Goal: Entertainment & Leisure: Consume media (video, audio)

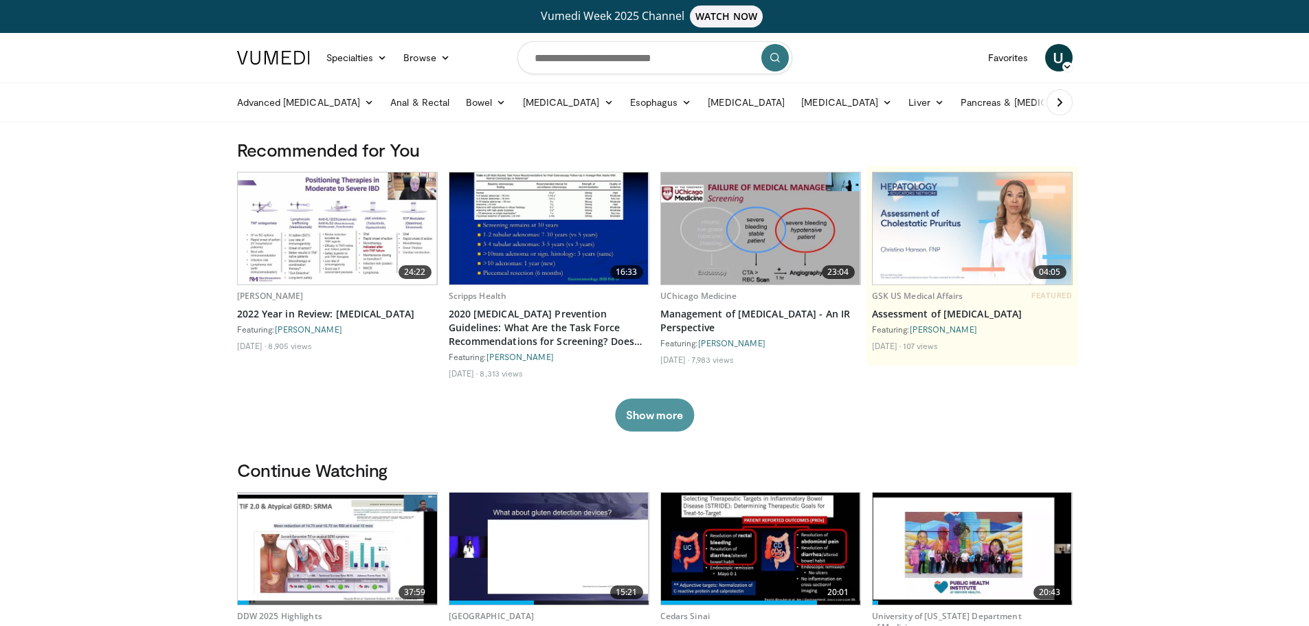
click at [658, 403] on button "Show more" at bounding box center [654, 415] width 79 height 33
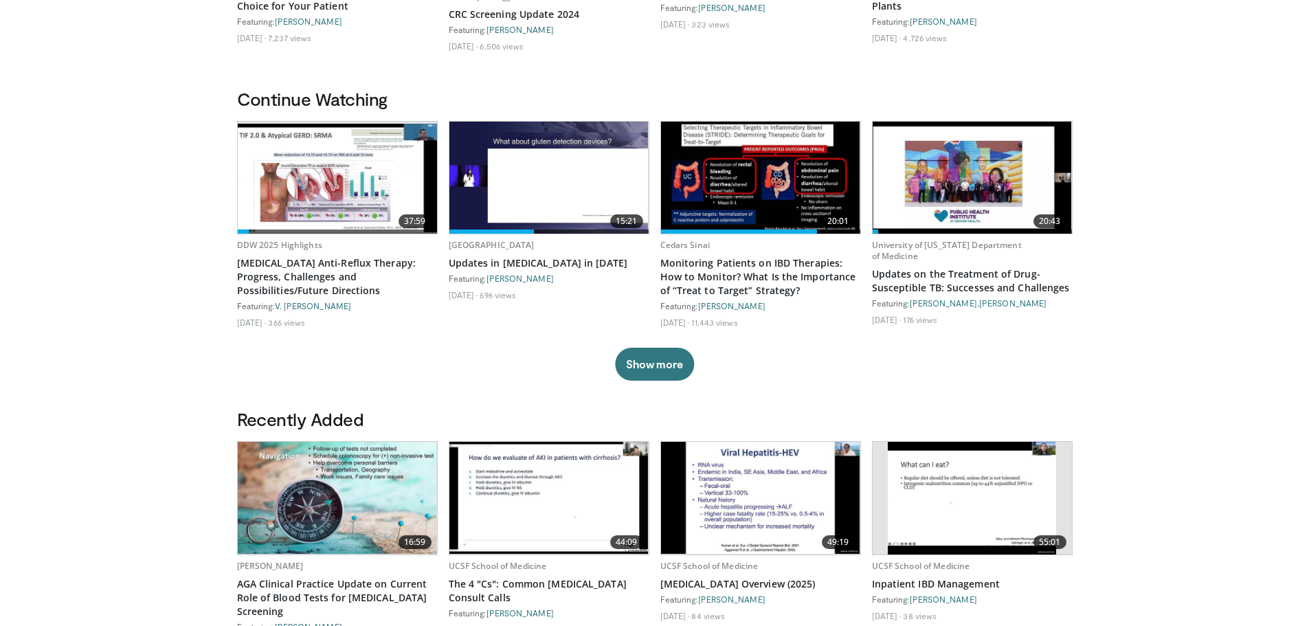
scroll to position [550, 0]
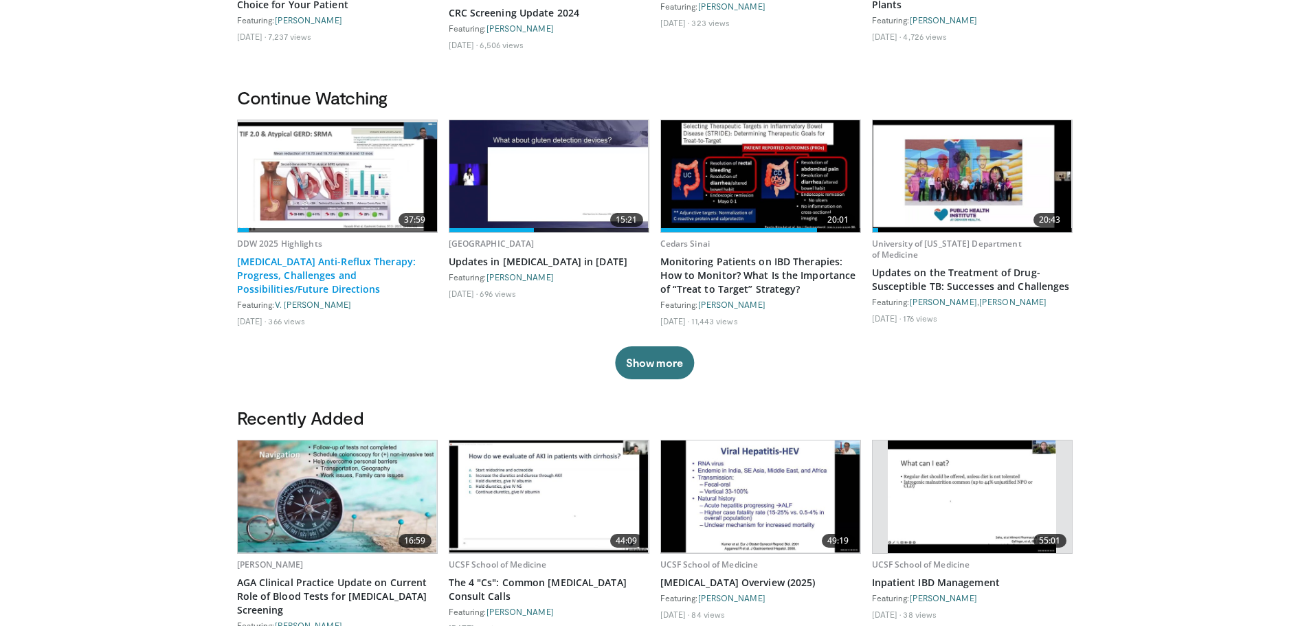
click at [326, 271] on link "[MEDICAL_DATA] Anti-Reflux Therapy: Progress, Challenges and Possibilities/Futu…" at bounding box center [337, 275] width 201 height 41
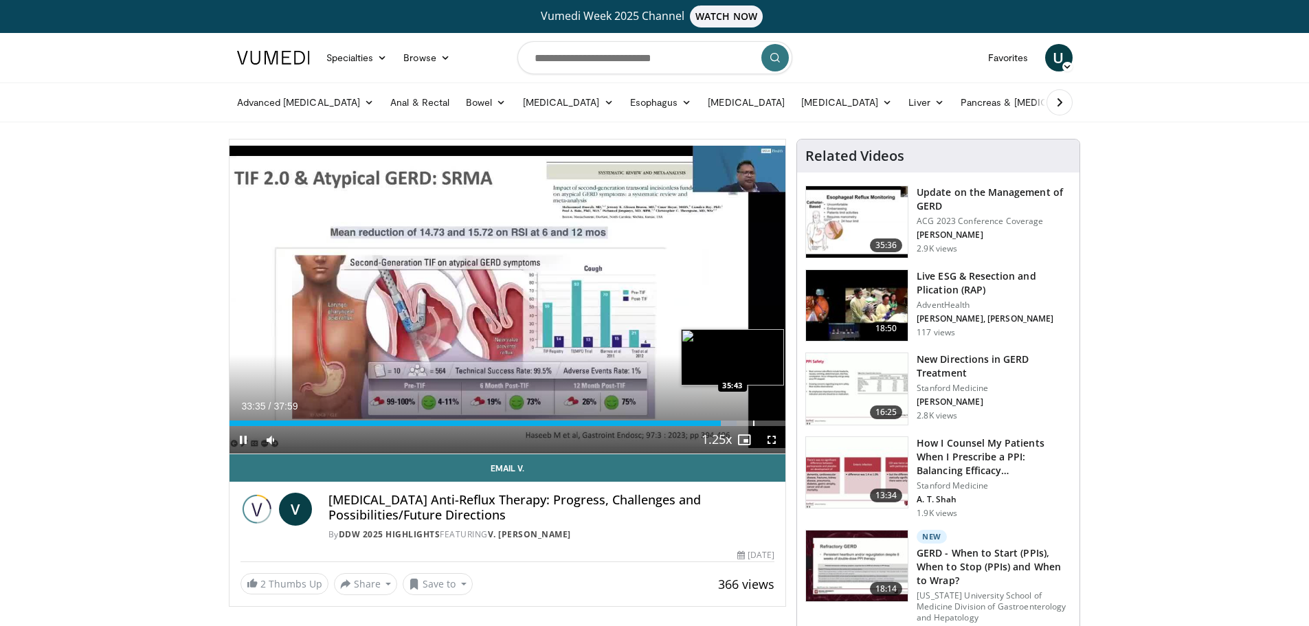
click at [751, 421] on div "Loaded : 91.27% 33:35 35:43" at bounding box center [507, 422] width 557 height 5
click at [769, 420] on div "Progress Bar" at bounding box center [768, 422] width 1 height 5
click at [777, 420] on div "Progress Bar" at bounding box center [777, 422] width 1 height 5
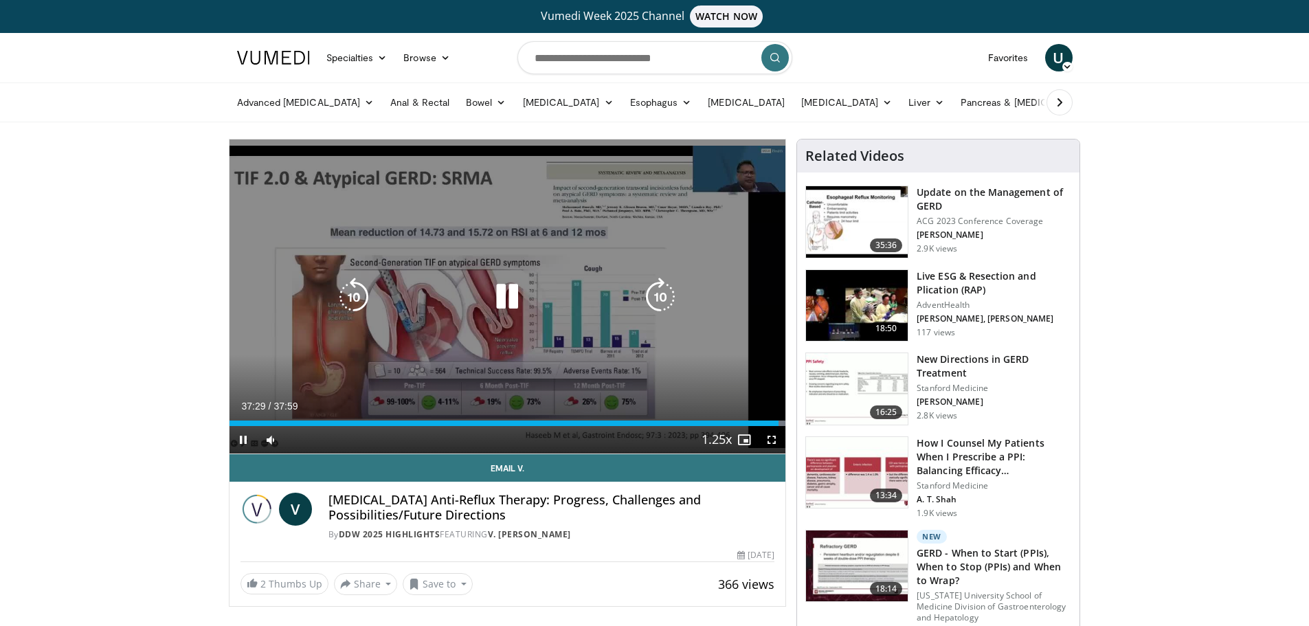
click at [505, 301] on icon "Video Player" at bounding box center [507, 297] width 38 height 38
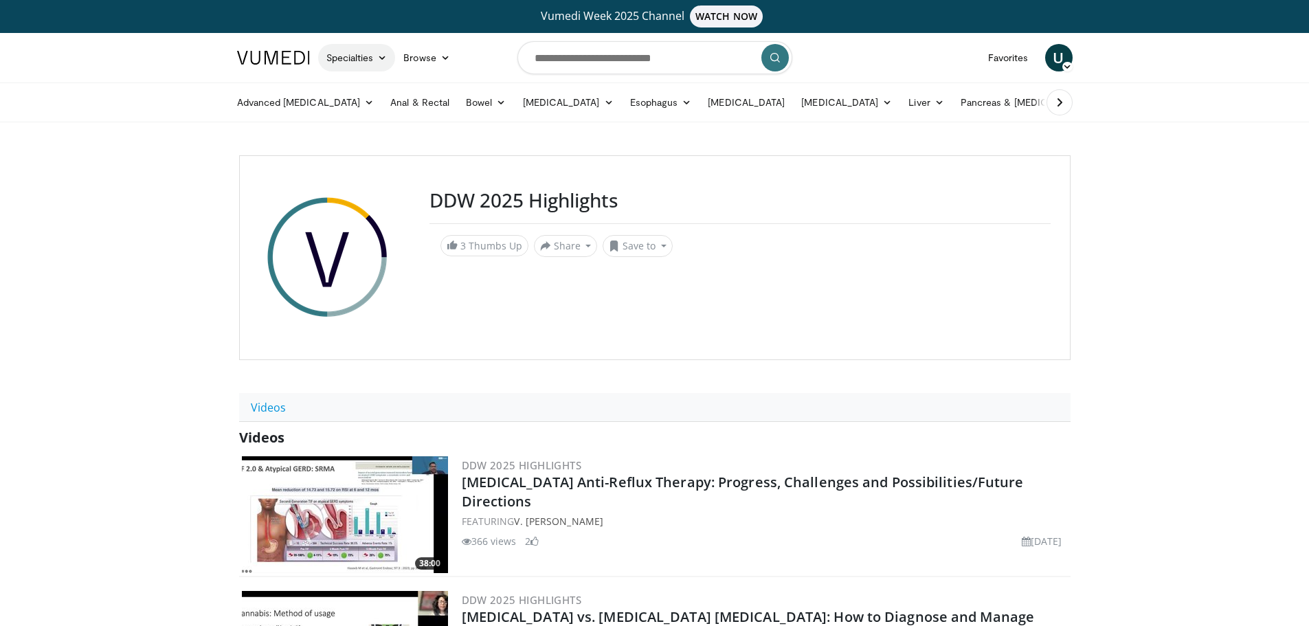
click at [368, 59] on link "Specialties" at bounding box center [357, 57] width 78 height 27
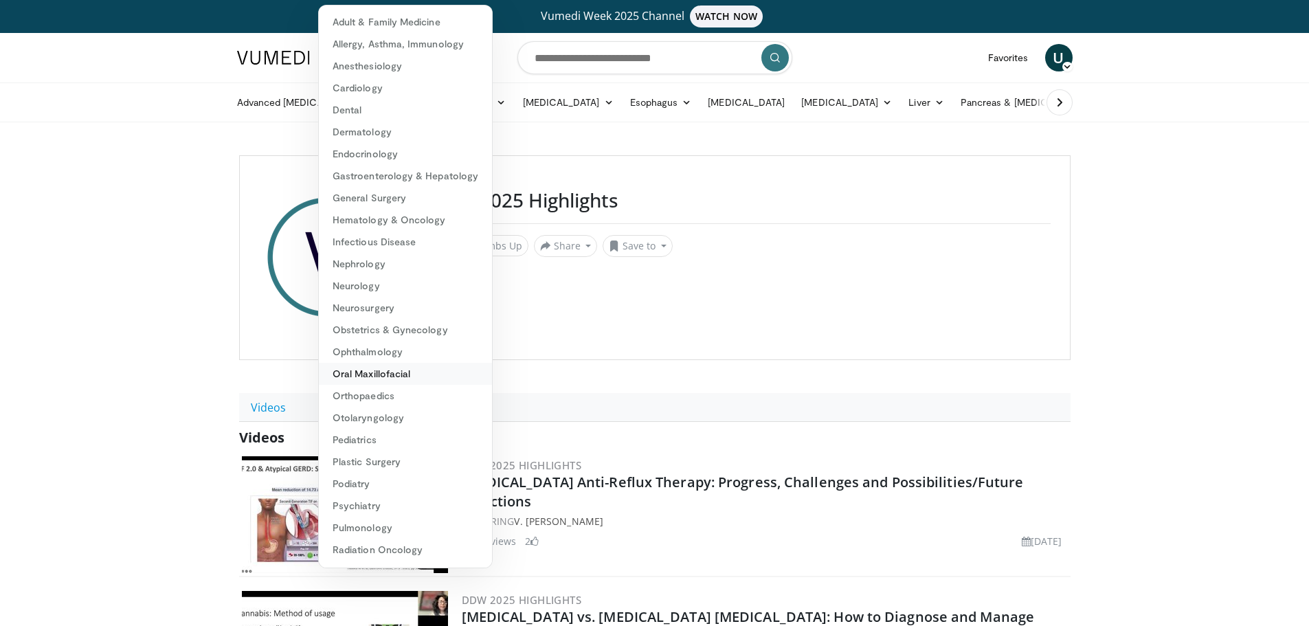
scroll to position [65, 0]
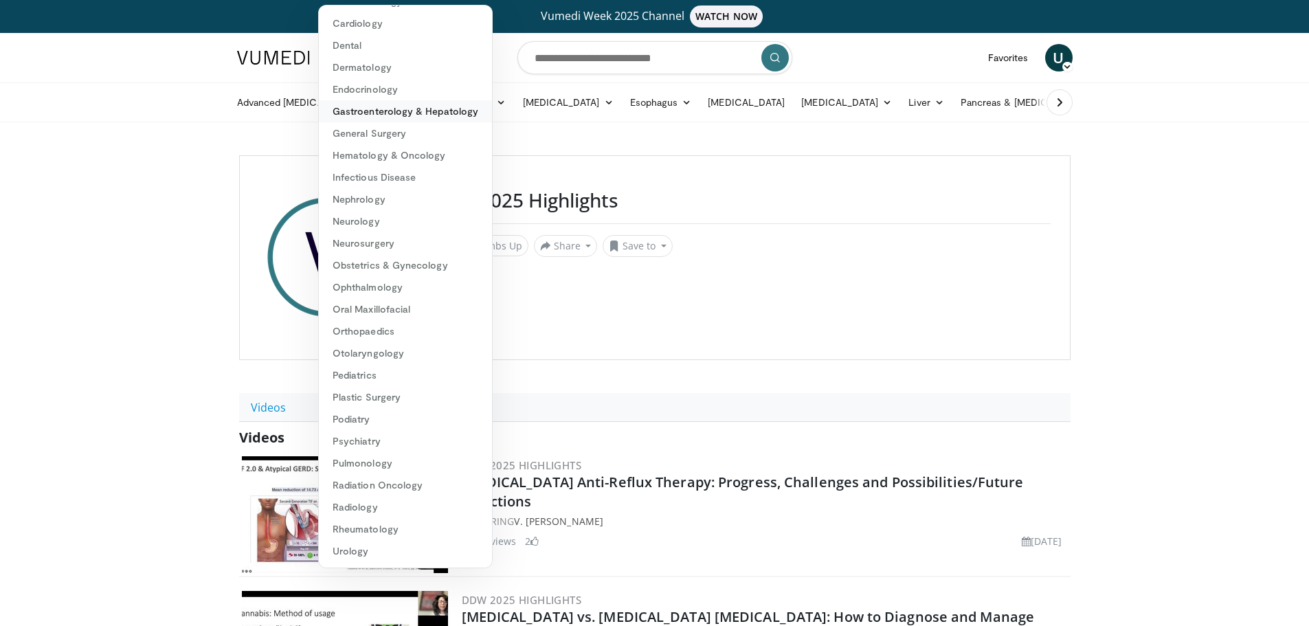
click at [401, 120] on link "Gastroenterology & Hepatology" at bounding box center [405, 111] width 173 height 22
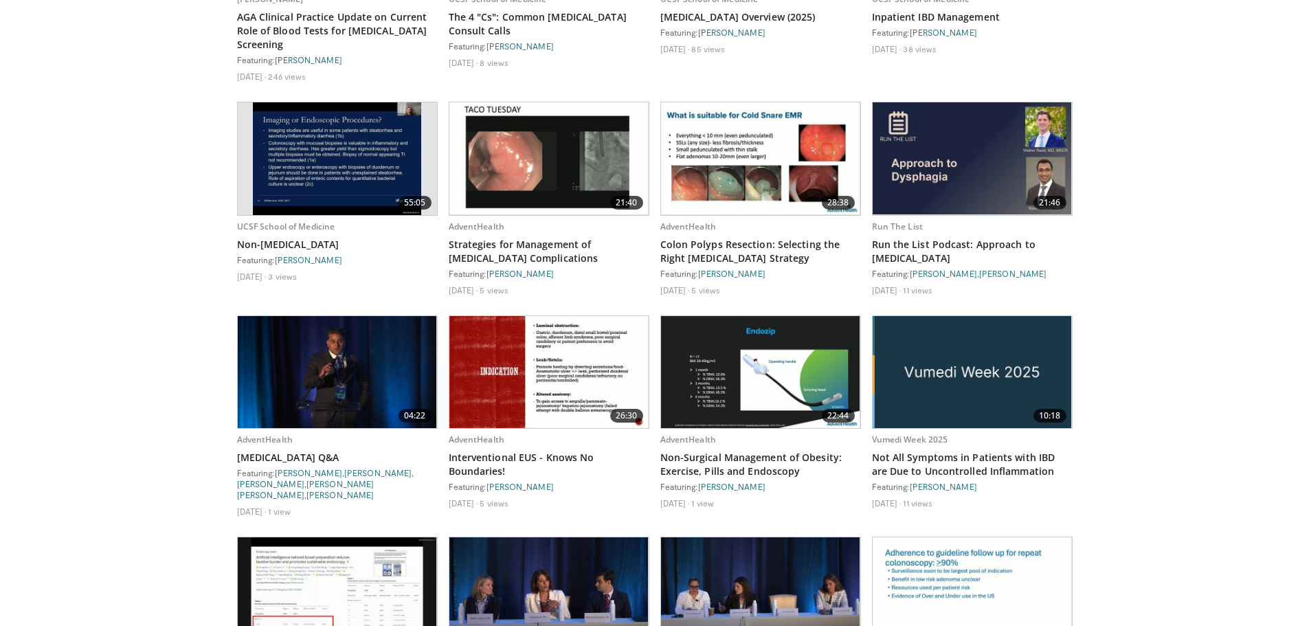
scroll to position [962, 0]
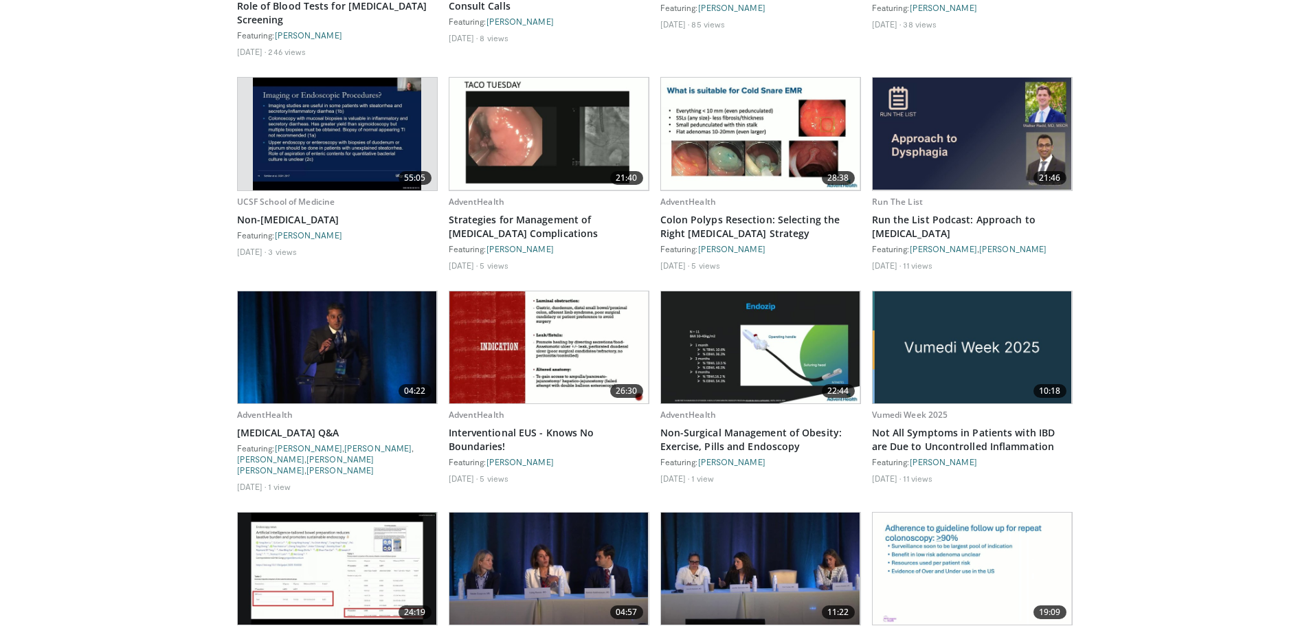
click at [983, 120] on img at bounding box center [972, 134] width 199 height 112
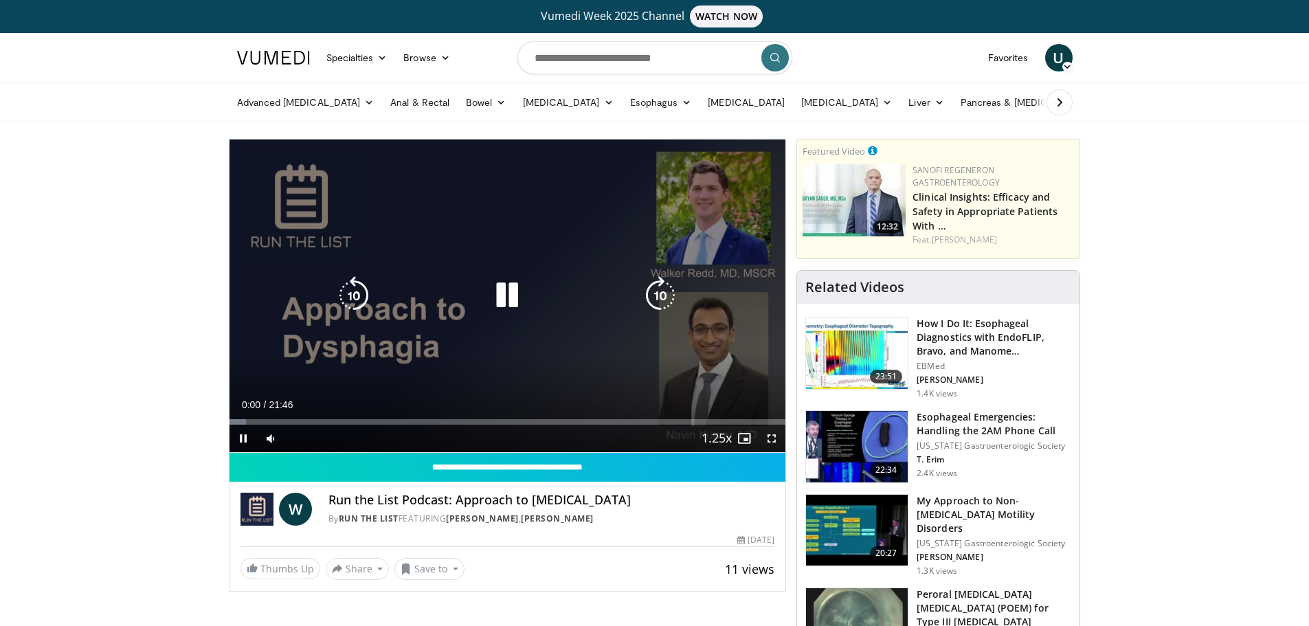
click at [508, 295] on icon "Video Player" at bounding box center [507, 295] width 38 height 38
